Goal: Task Accomplishment & Management: Manage account settings

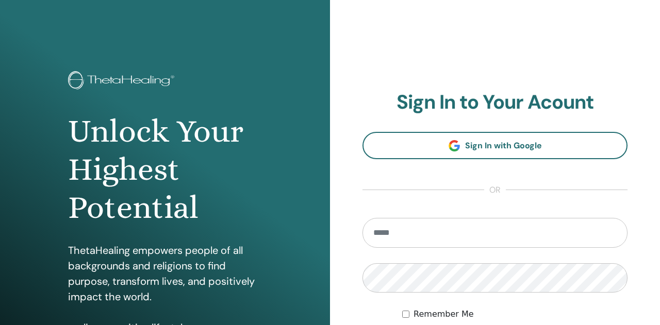
click at [446, 229] on input "email" at bounding box center [494, 233] width 265 height 30
type input "**********"
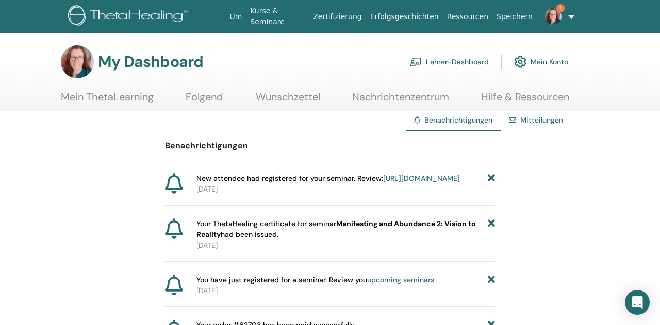
click at [460, 62] on link "Lehrer-Dashboard" at bounding box center [448, 62] width 79 height 23
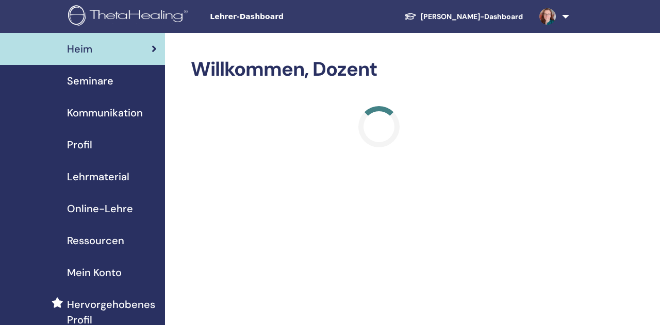
click at [99, 77] on span "Seminare" at bounding box center [90, 80] width 46 height 15
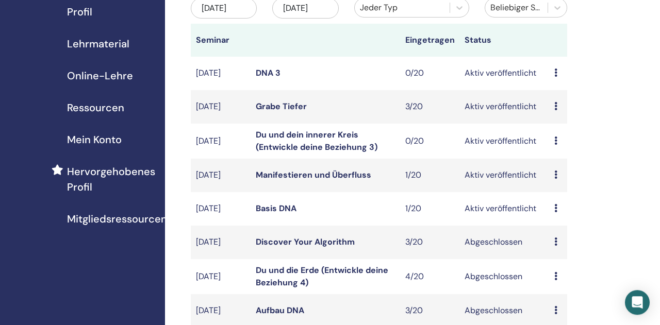
scroll to position [161, 0]
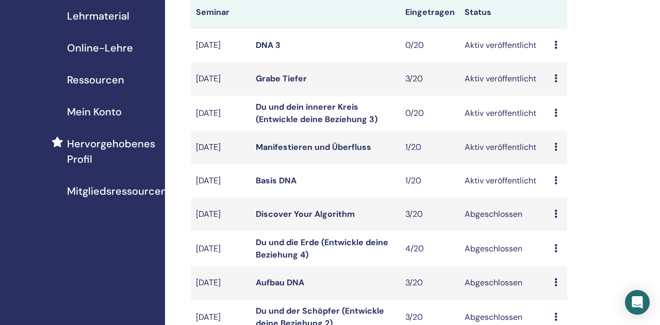
click at [286, 186] on link "Basis DNA" at bounding box center [276, 180] width 41 height 11
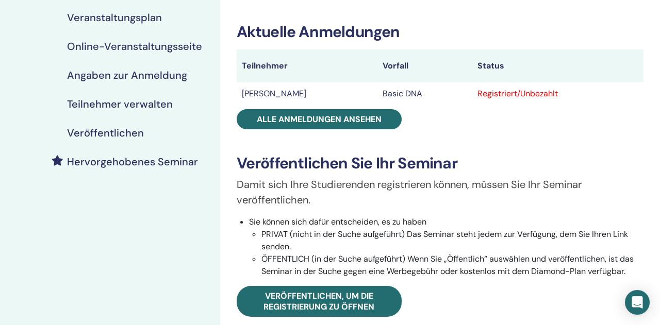
scroll to position [161, 0]
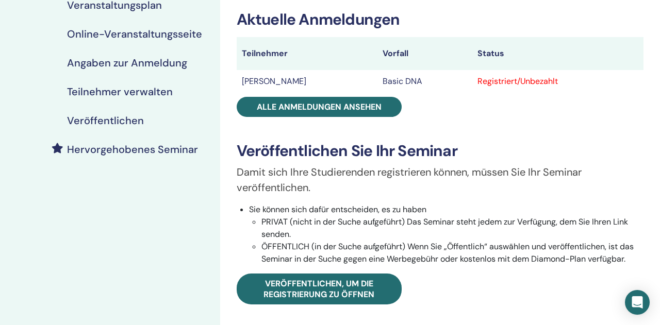
click at [105, 89] on h4 "Teilnehmer verwalten" at bounding box center [120, 92] width 106 height 12
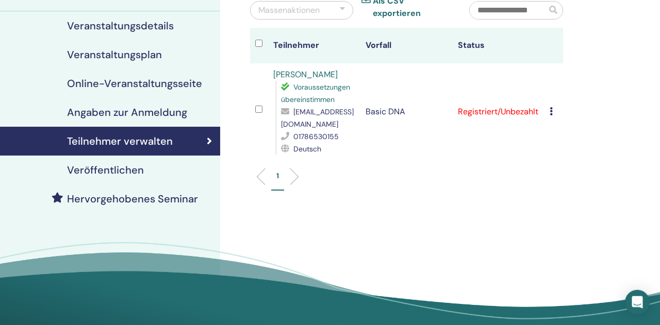
scroll to position [54, 0]
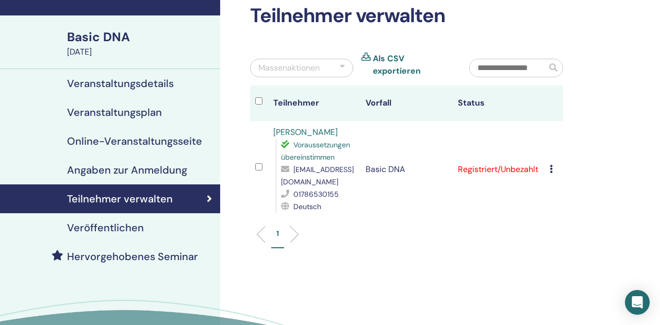
click at [553, 165] on icon at bounding box center [551, 169] width 3 height 8
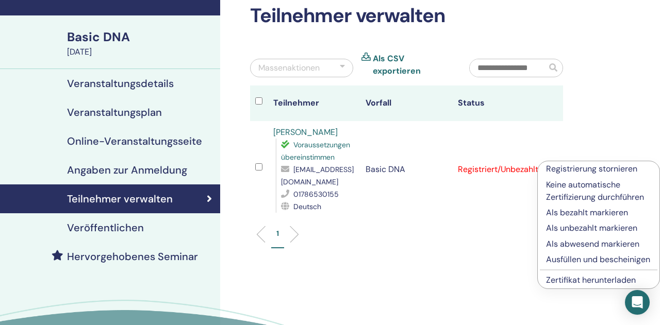
click at [577, 261] on p "Ausfüllen und bescheinigen" at bounding box center [598, 260] width 105 height 12
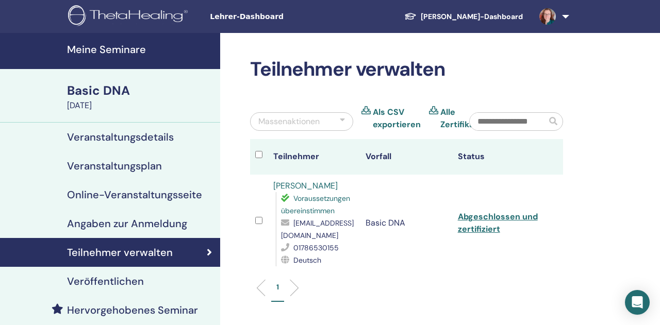
click at [549, 16] on img at bounding box center [547, 16] width 16 height 16
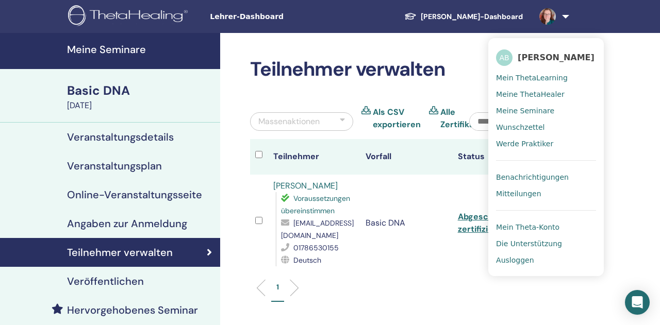
click at [355, 260] on div "Deutsch" at bounding box center [318, 260] width 74 height 12
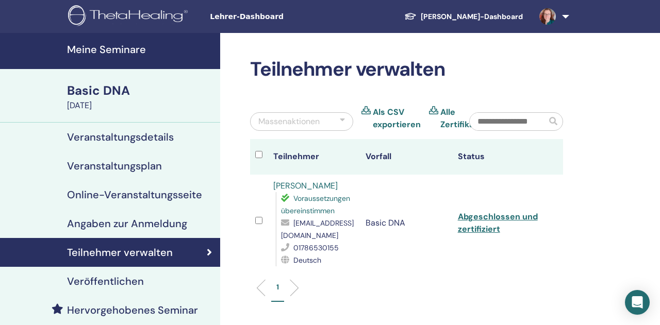
click at [548, 19] on img at bounding box center [547, 16] width 16 height 16
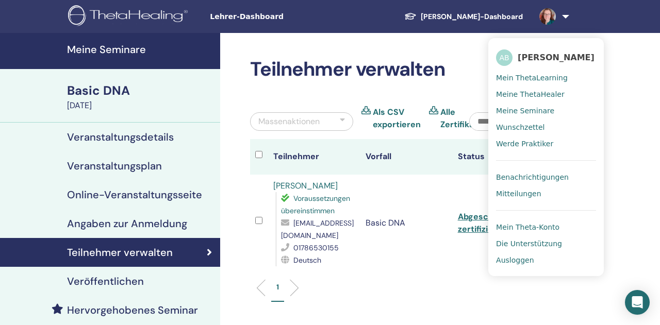
click at [508, 260] on span "Ausloggen" at bounding box center [515, 260] width 38 height 9
